Goal: Task Accomplishment & Management: Manage account settings

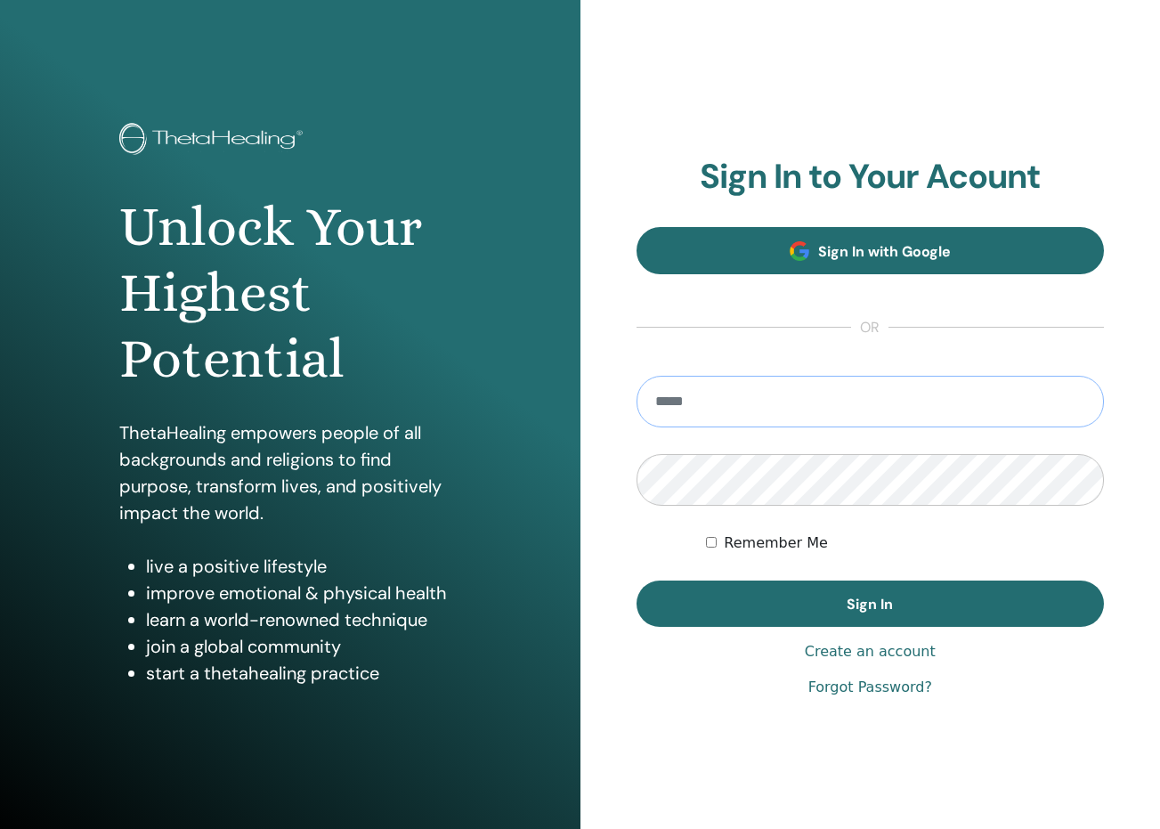
type input "**********"
click at [870, 604] on button "Sign In" at bounding box center [870, 603] width 468 height 46
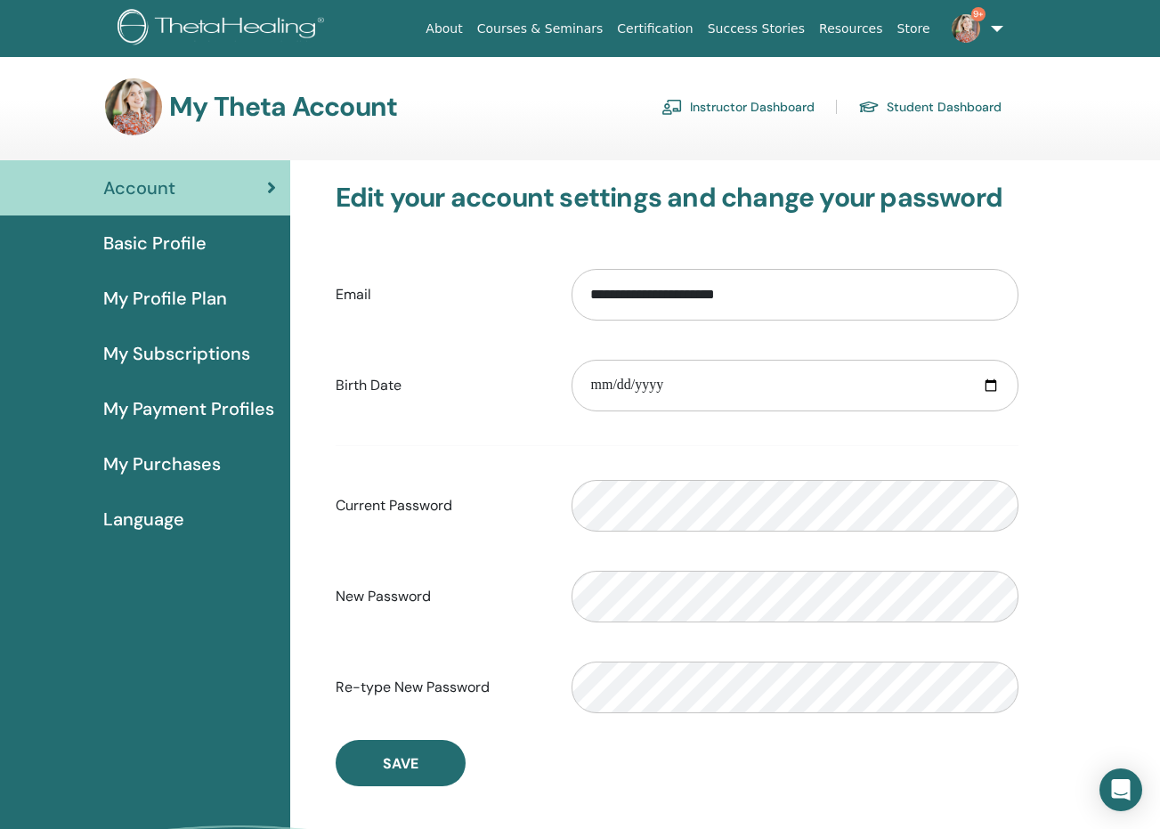
click at [755, 118] on link "Instructor Dashboard" at bounding box center [737, 107] width 153 height 28
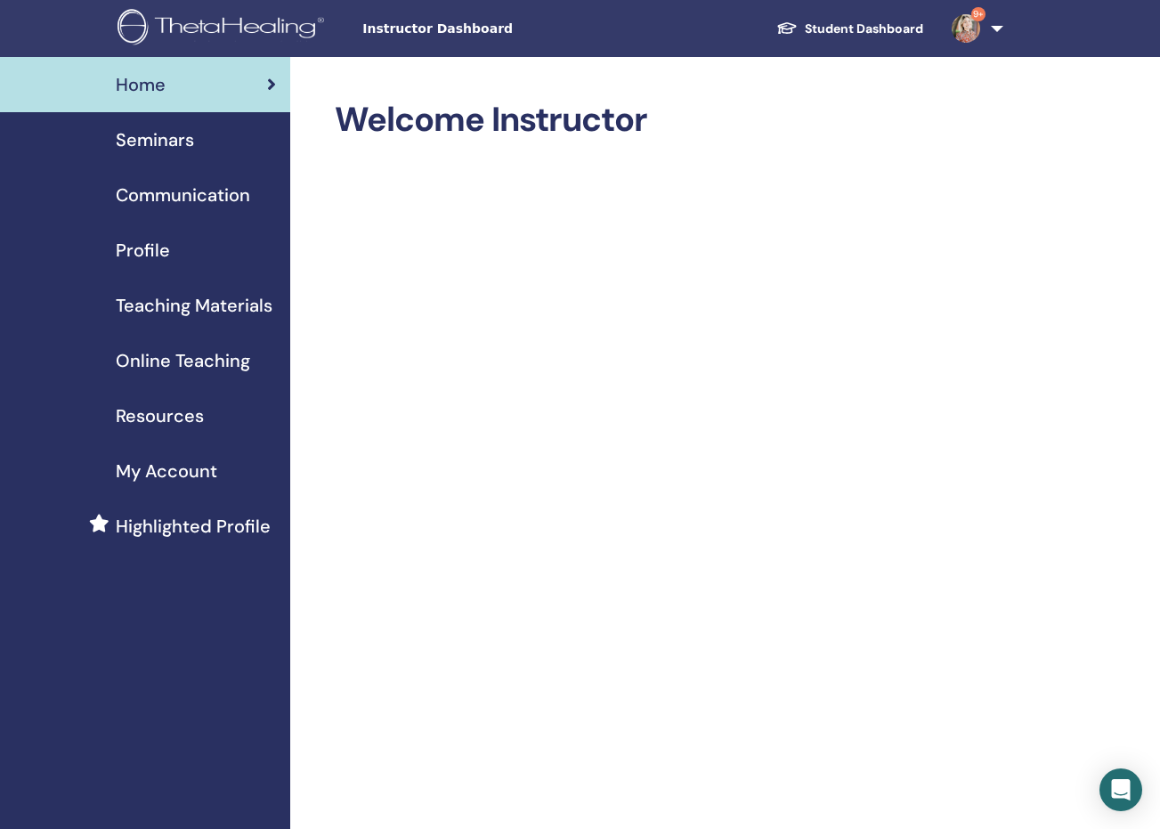
click at [152, 150] on span "Seminars" at bounding box center [155, 139] width 78 height 27
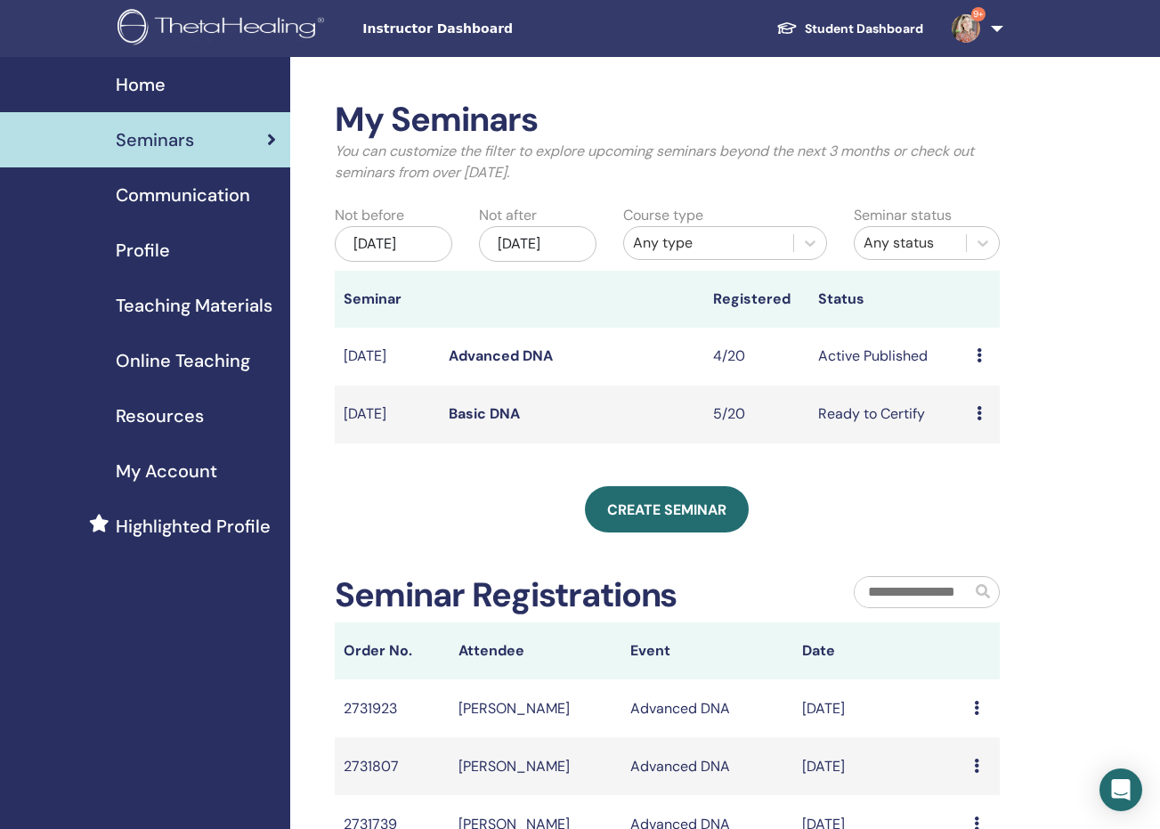
click at [500, 365] on link "Advanced DNA" at bounding box center [501, 355] width 104 height 19
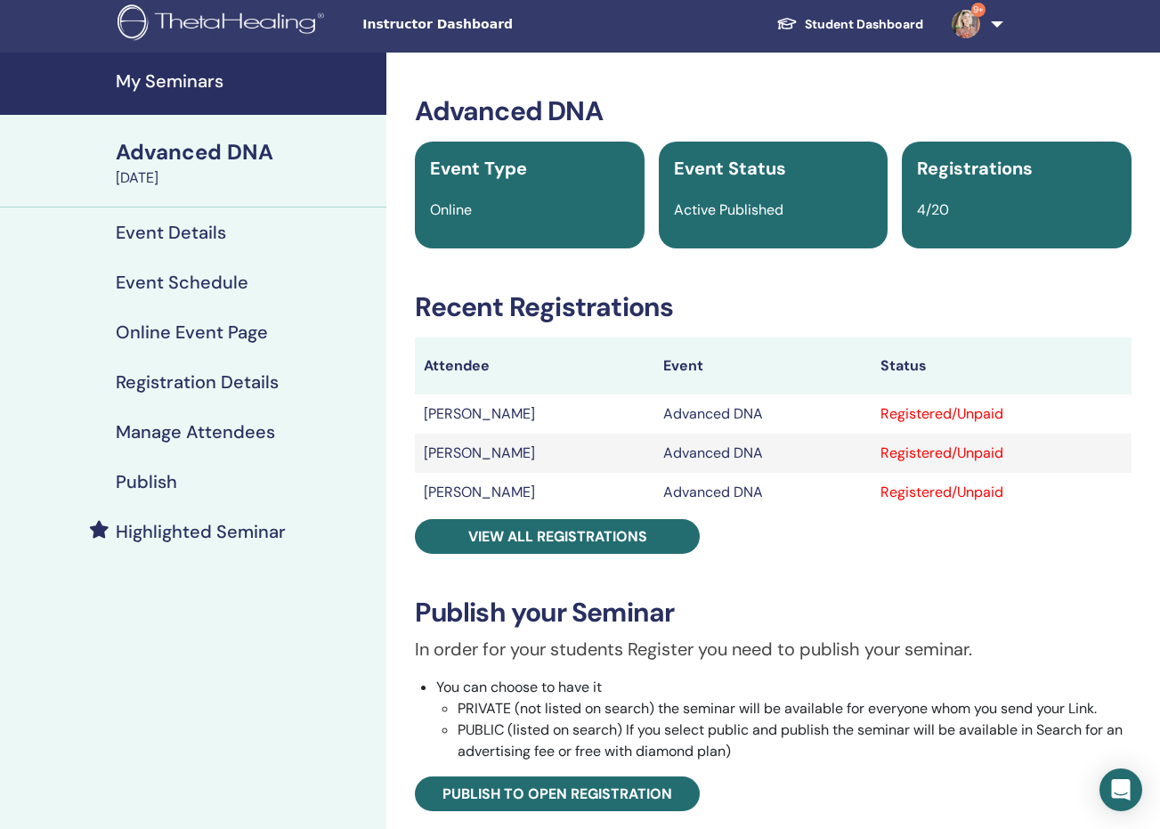
scroll to position [5, 0]
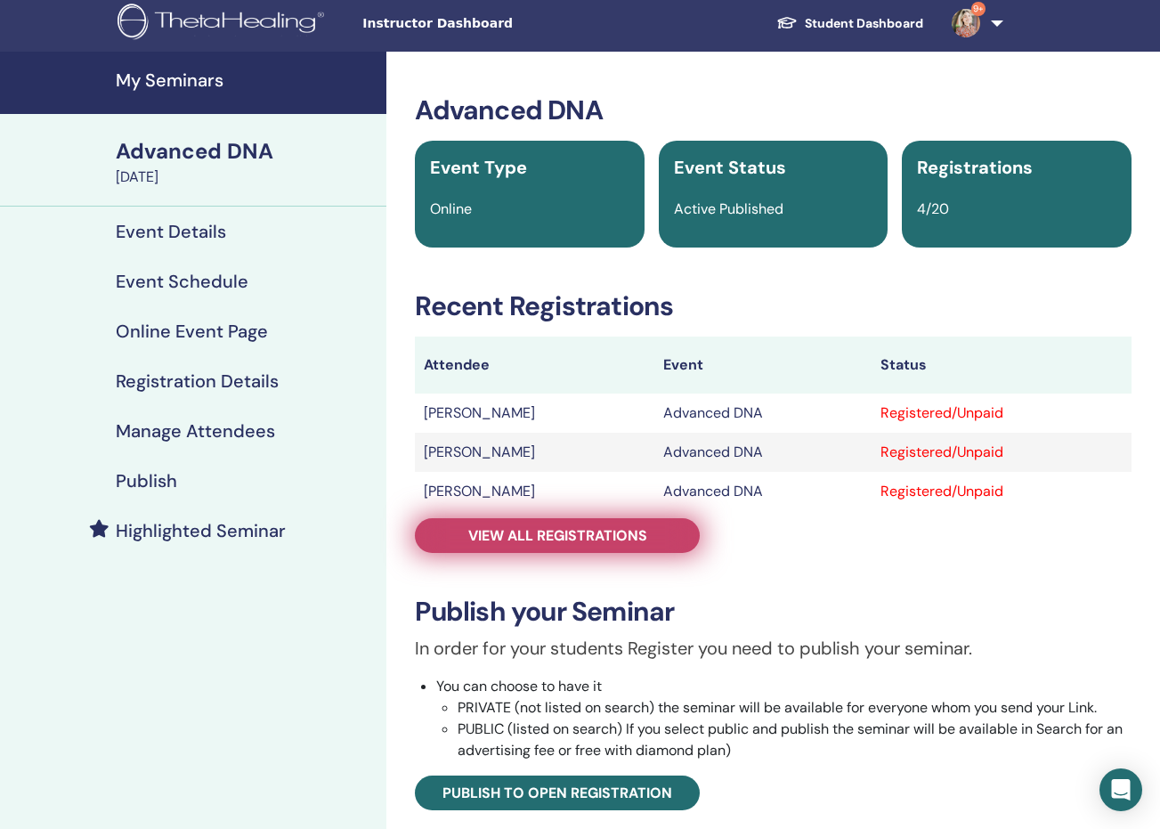
click at [506, 534] on span "View all registrations" at bounding box center [557, 535] width 179 height 19
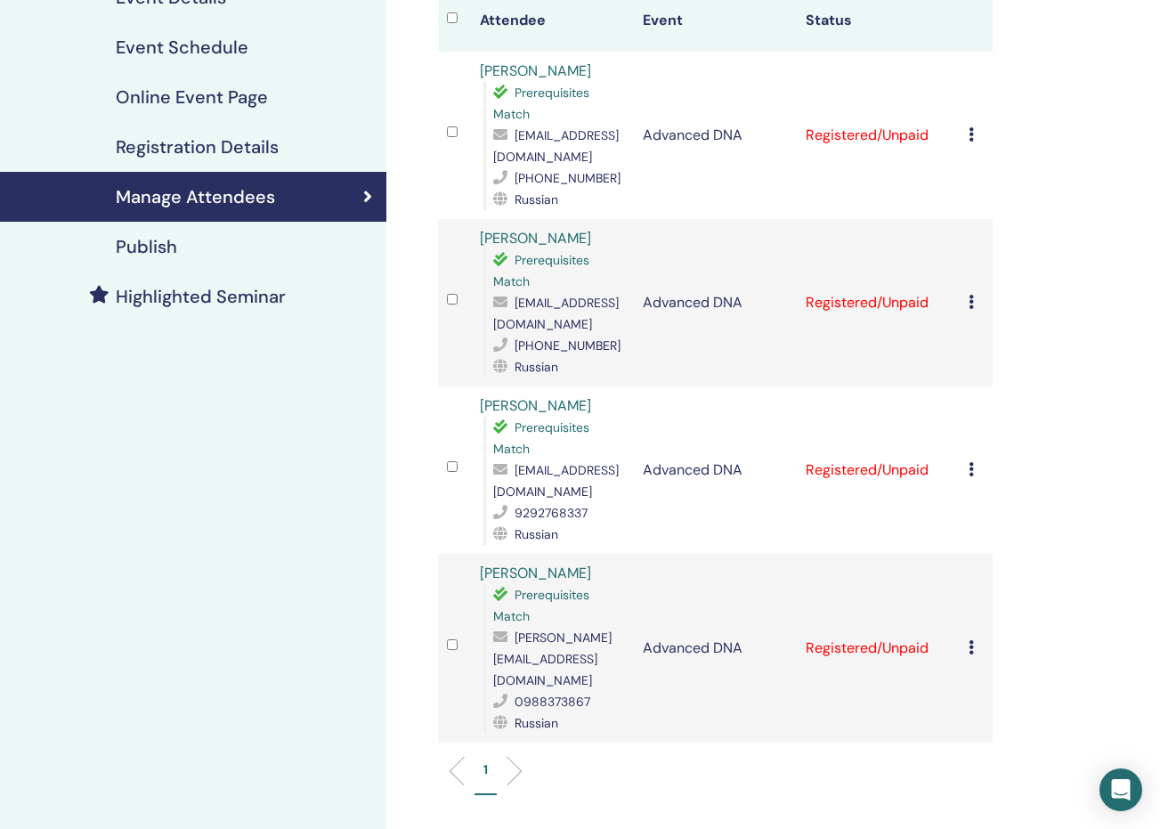
scroll to position [207, 0]
